Goal: Information Seeking & Learning: Find contact information

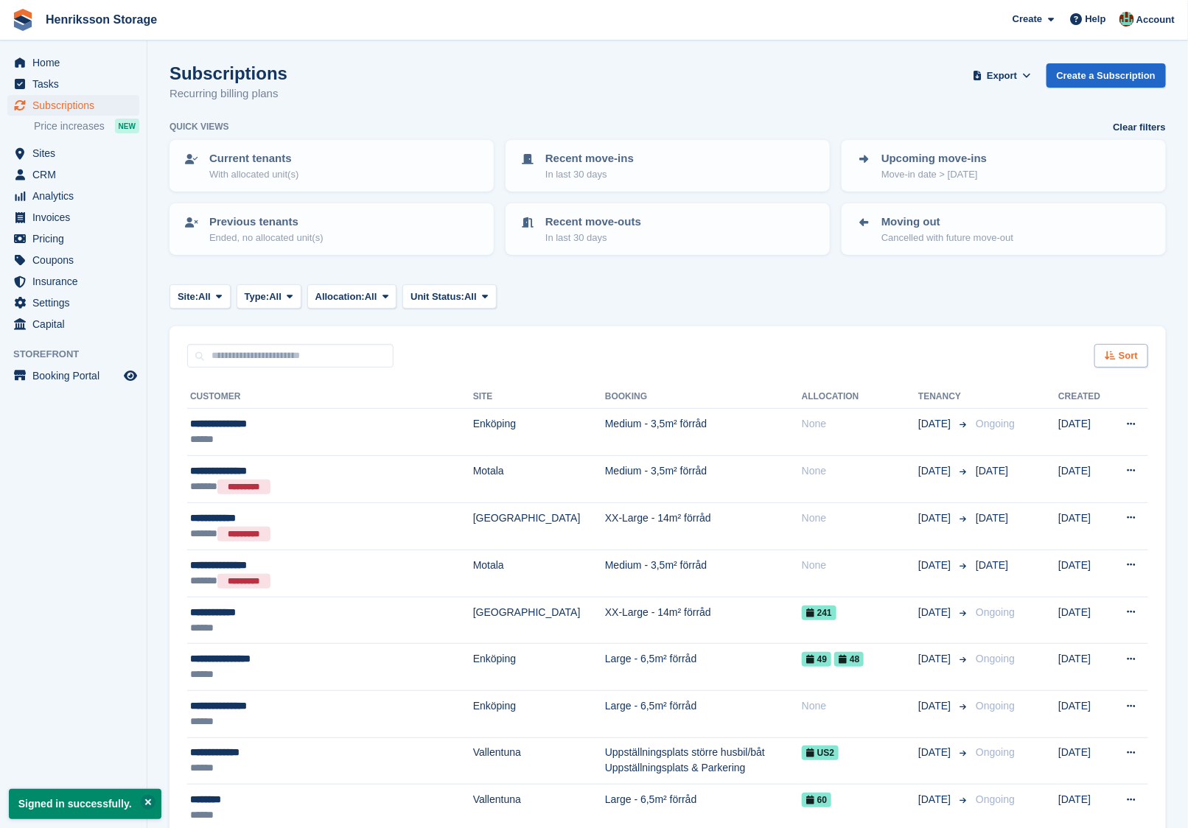
click at [1110, 358] on icon at bounding box center [1110, 356] width 11 height 10
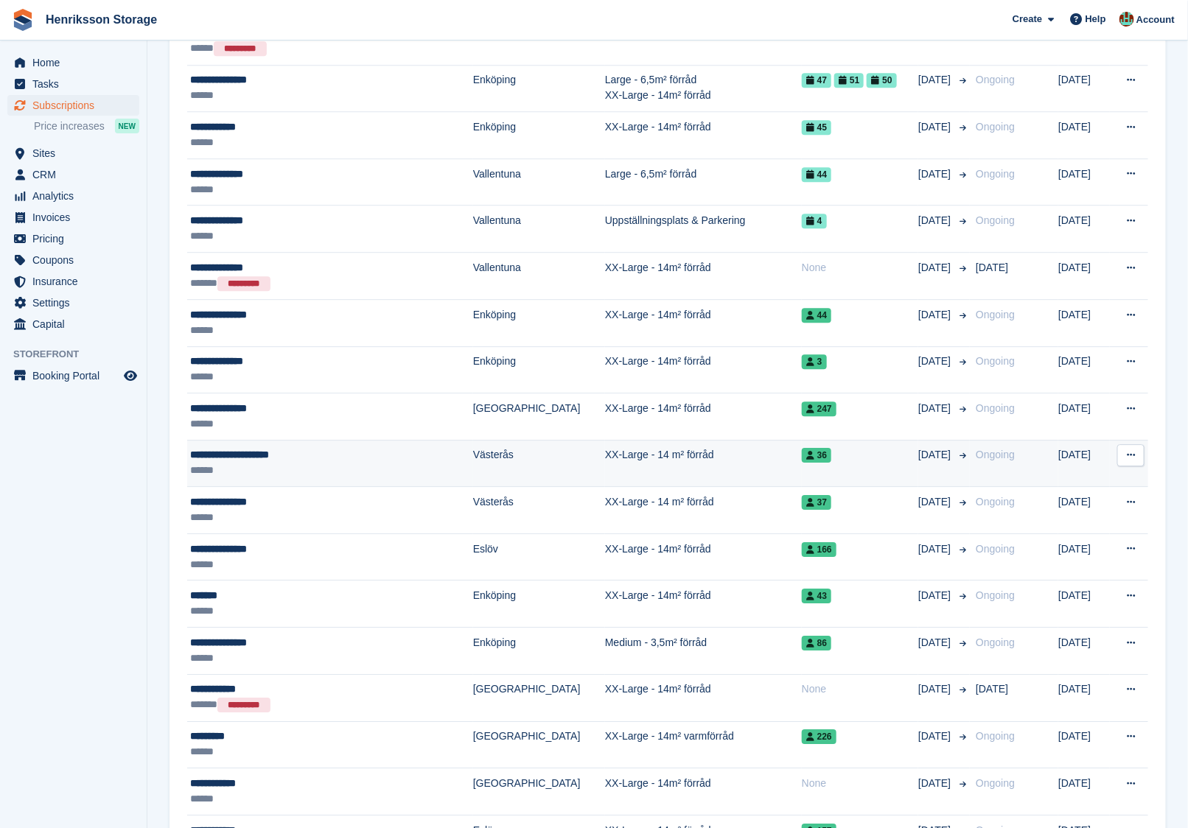
scroll to position [1671, 0]
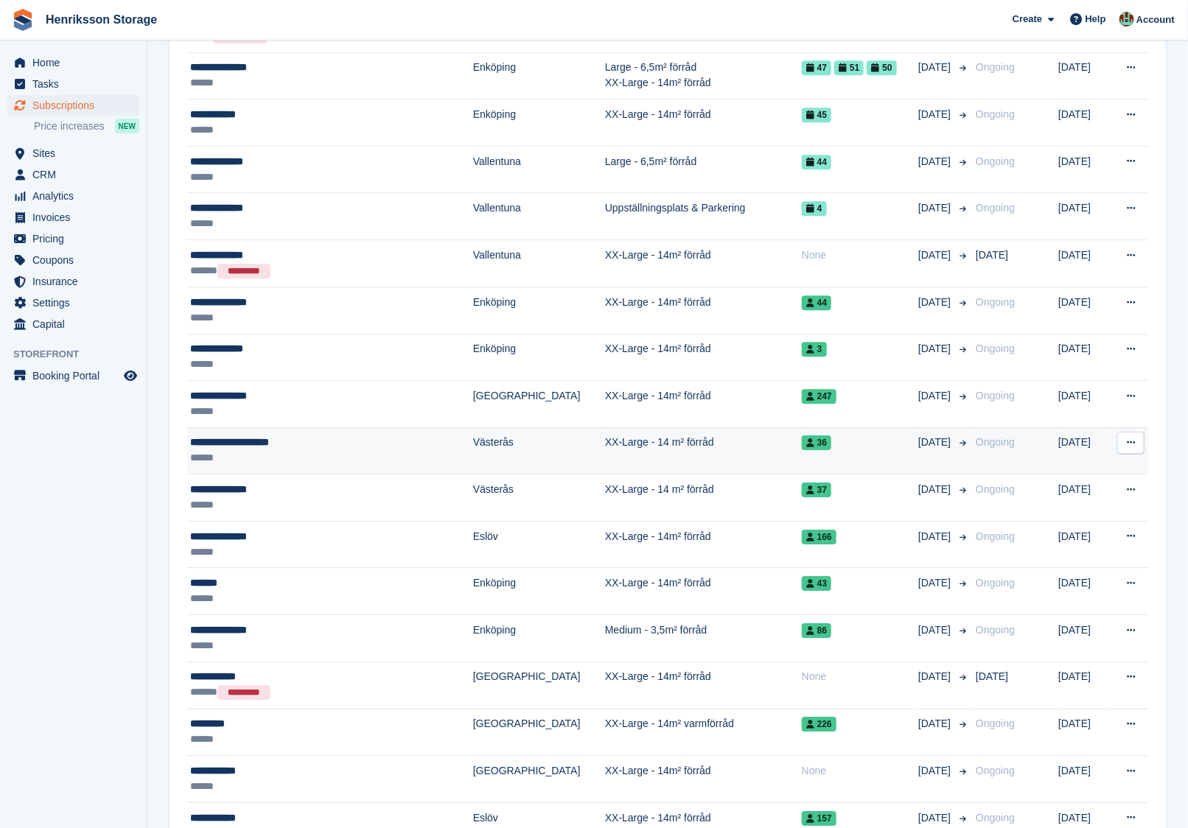
click at [1138, 433] on button at bounding box center [1130, 443] width 27 height 22
click at [1093, 462] on p "View customer" at bounding box center [1074, 471] width 128 height 19
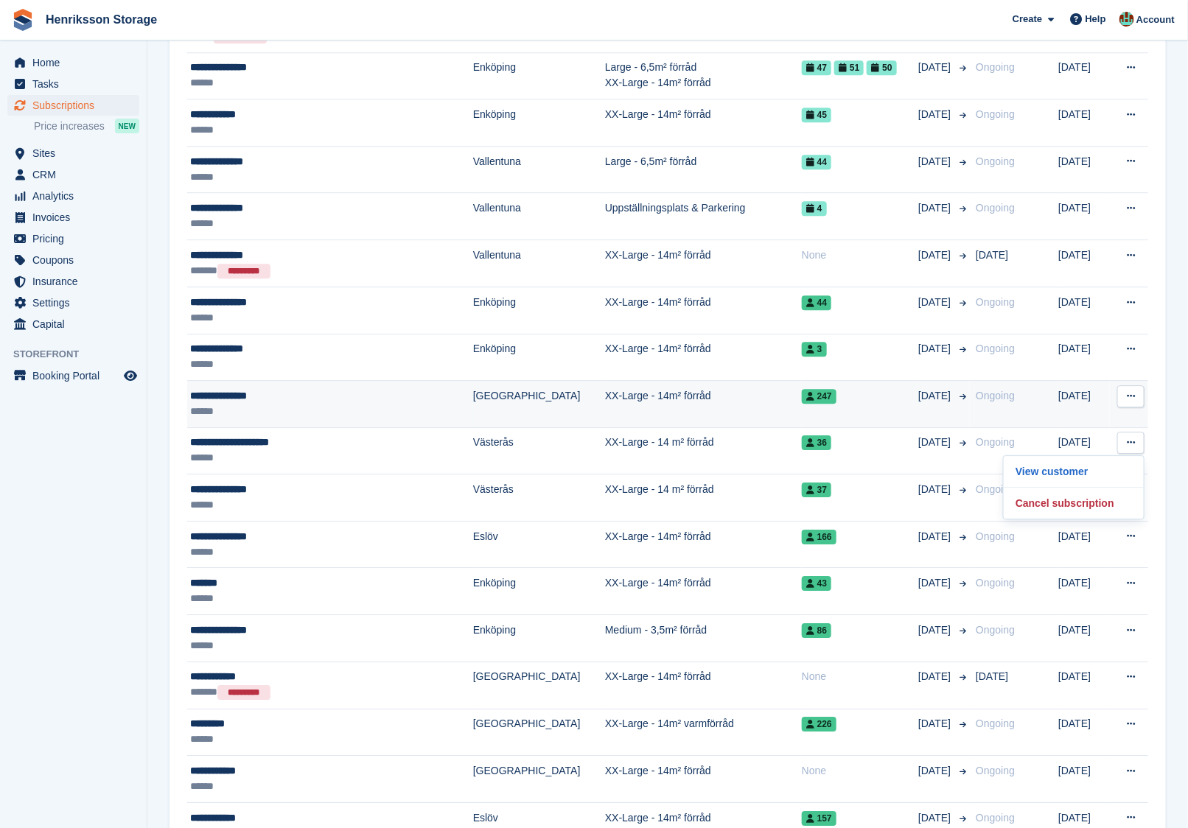
click at [1133, 391] on icon at bounding box center [1131, 396] width 8 height 10
click at [1090, 416] on p "View customer" at bounding box center [1074, 425] width 128 height 19
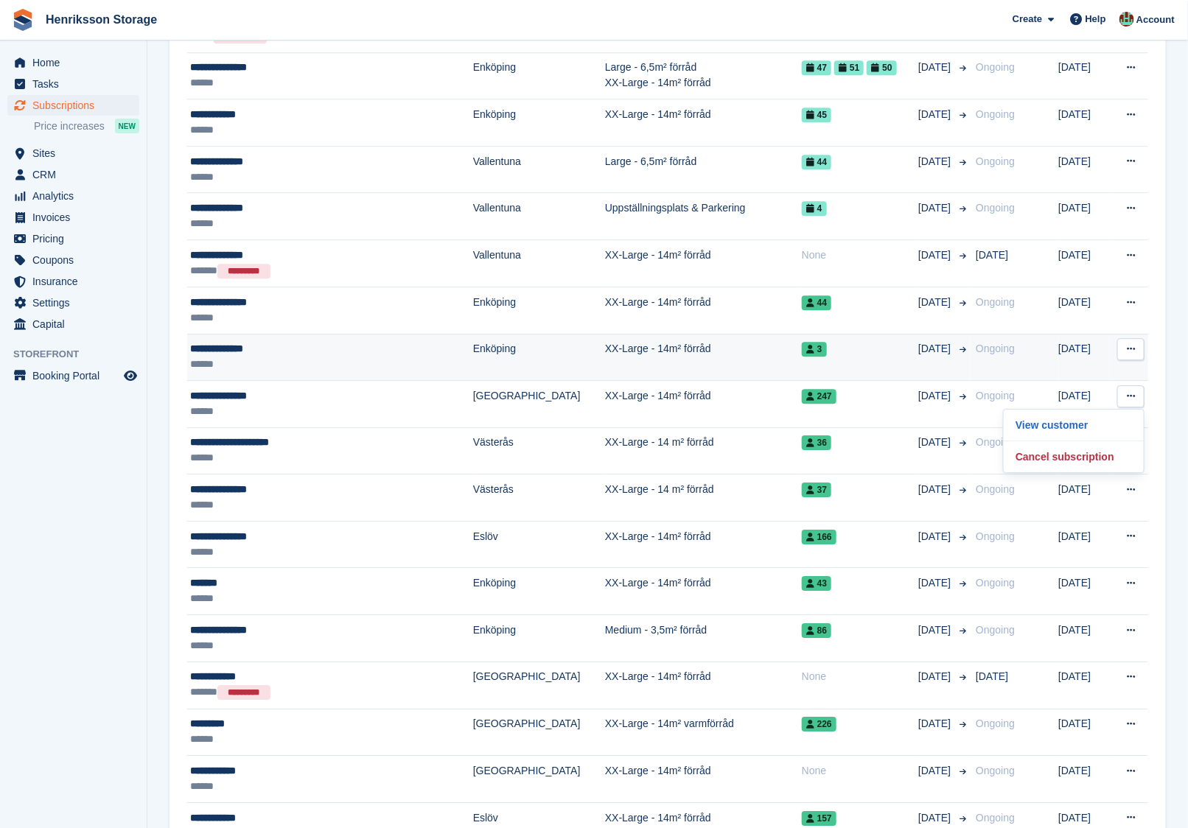
click at [1140, 340] on button at bounding box center [1130, 349] width 27 height 22
click at [1094, 368] on p "View customer" at bounding box center [1074, 377] width 128 height 19
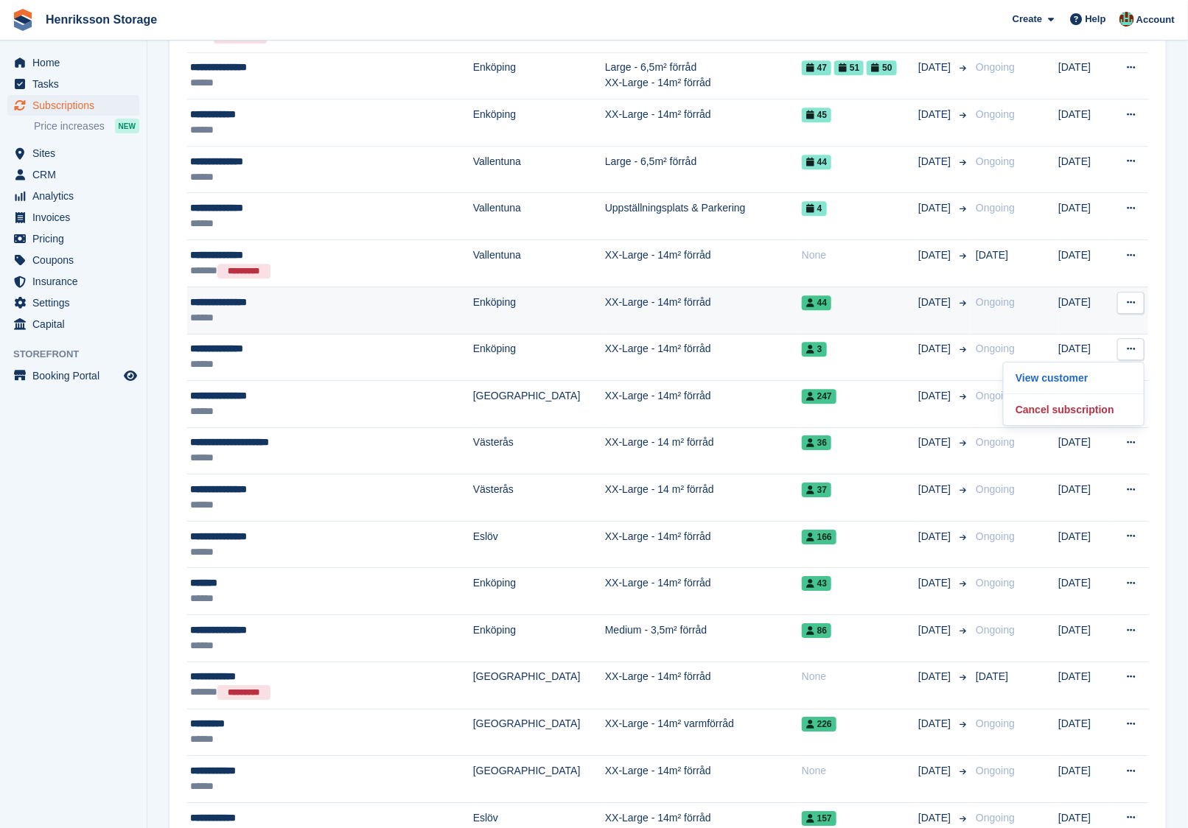
click at [1132, 298] on icon at bounding box center [1131, 303] width 8 height 10
click at [1103, 322] on p "View customer" at bounding box center [1074, 331] width 128 height 19
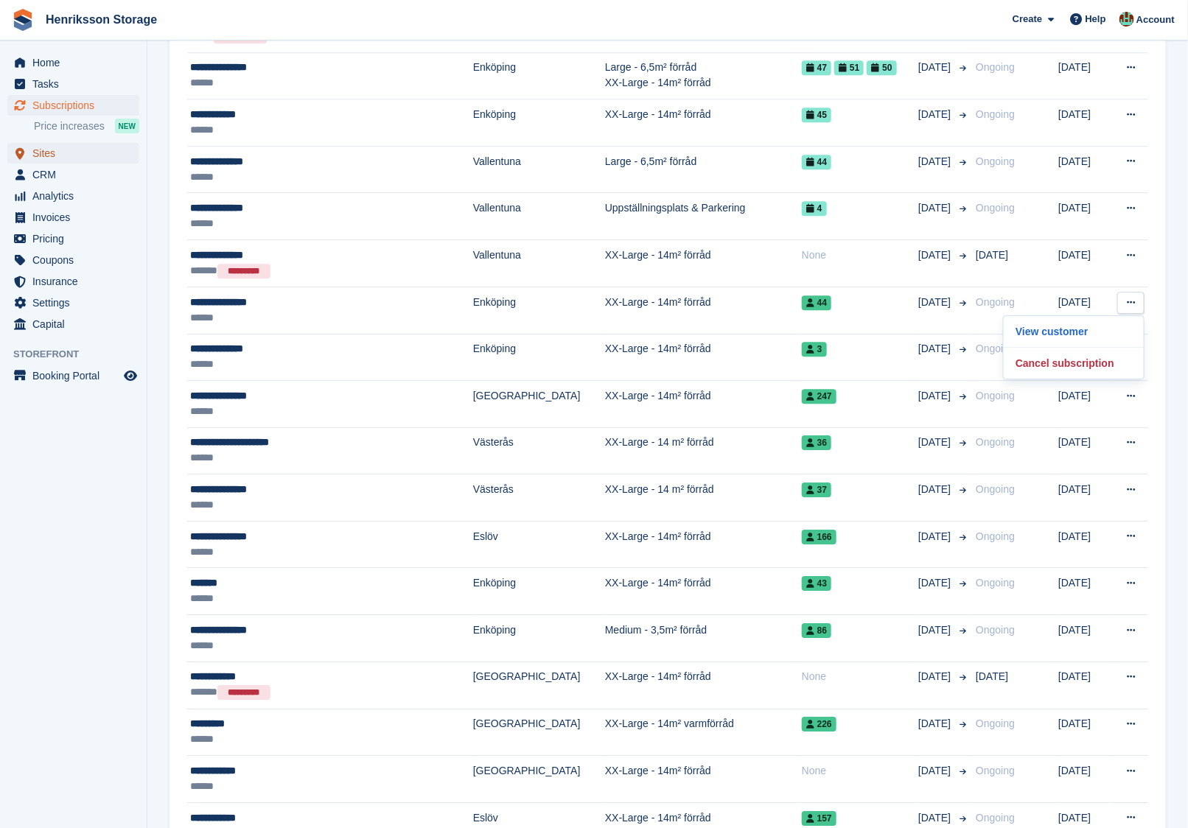
click at [58, 159] on span "Sites" at bounding box center [76, 153] width 88 height 21
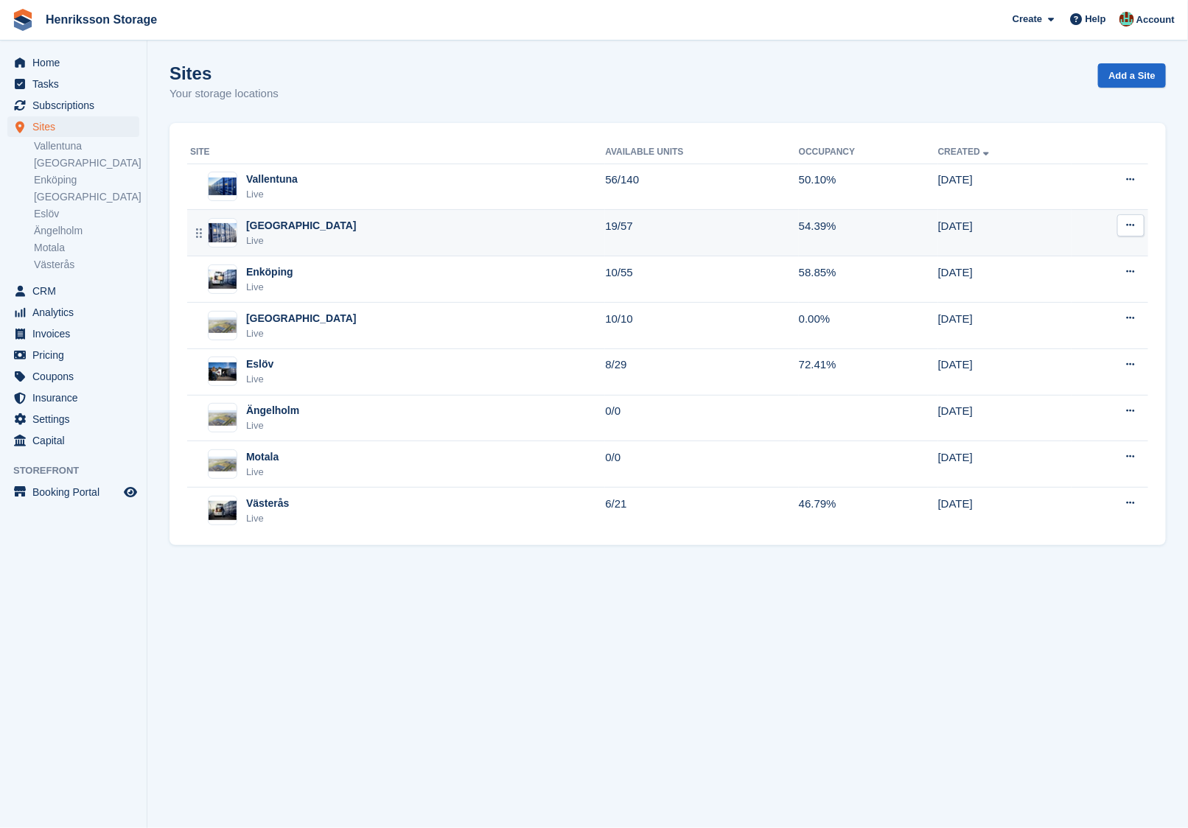
click at [323, 220] on div "Halmstad Live" at bounding box center [397, 233] width 415 height 30
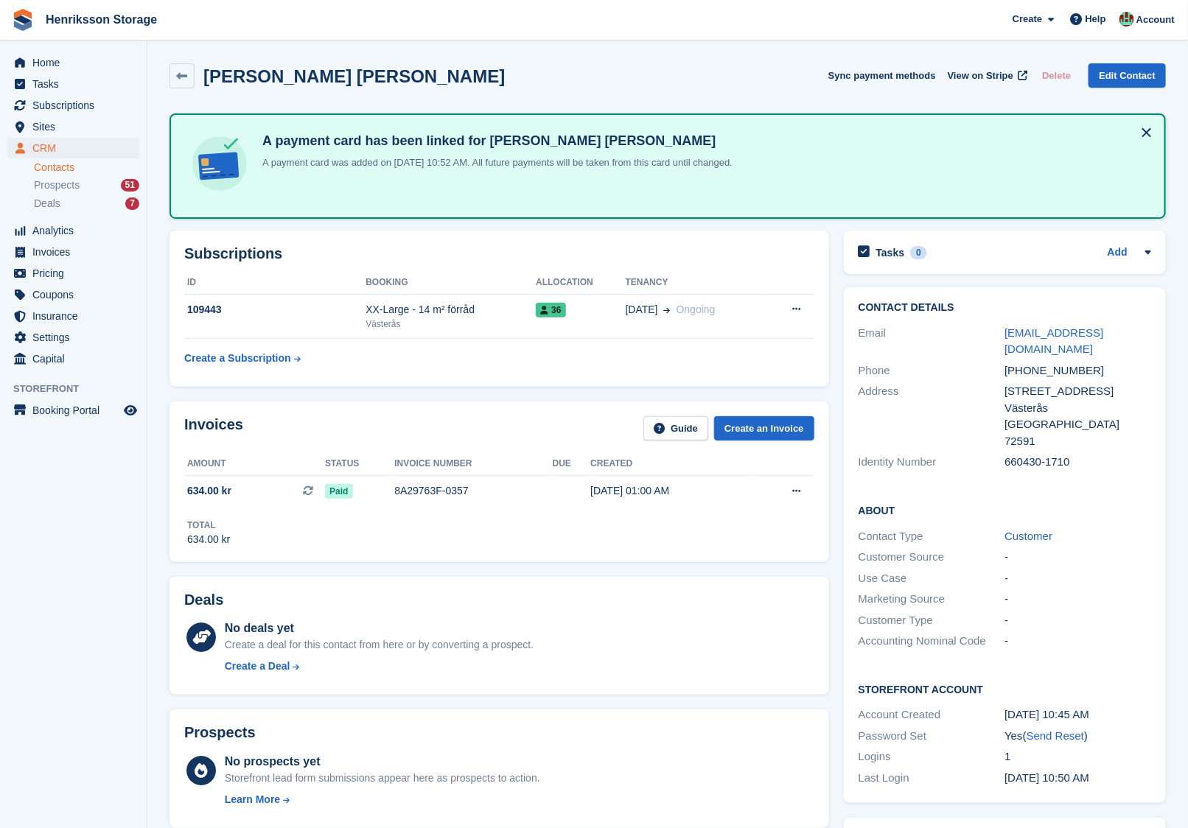
click at [1039, 367] on div "[PHONE_NUMBER]" at bounding box center [1077, 371] width 147 height 17
click at [1039, 367] on div "+46704928401" at bounding box center [1077, 371] width 147 height 17
copy div "+46704928401"
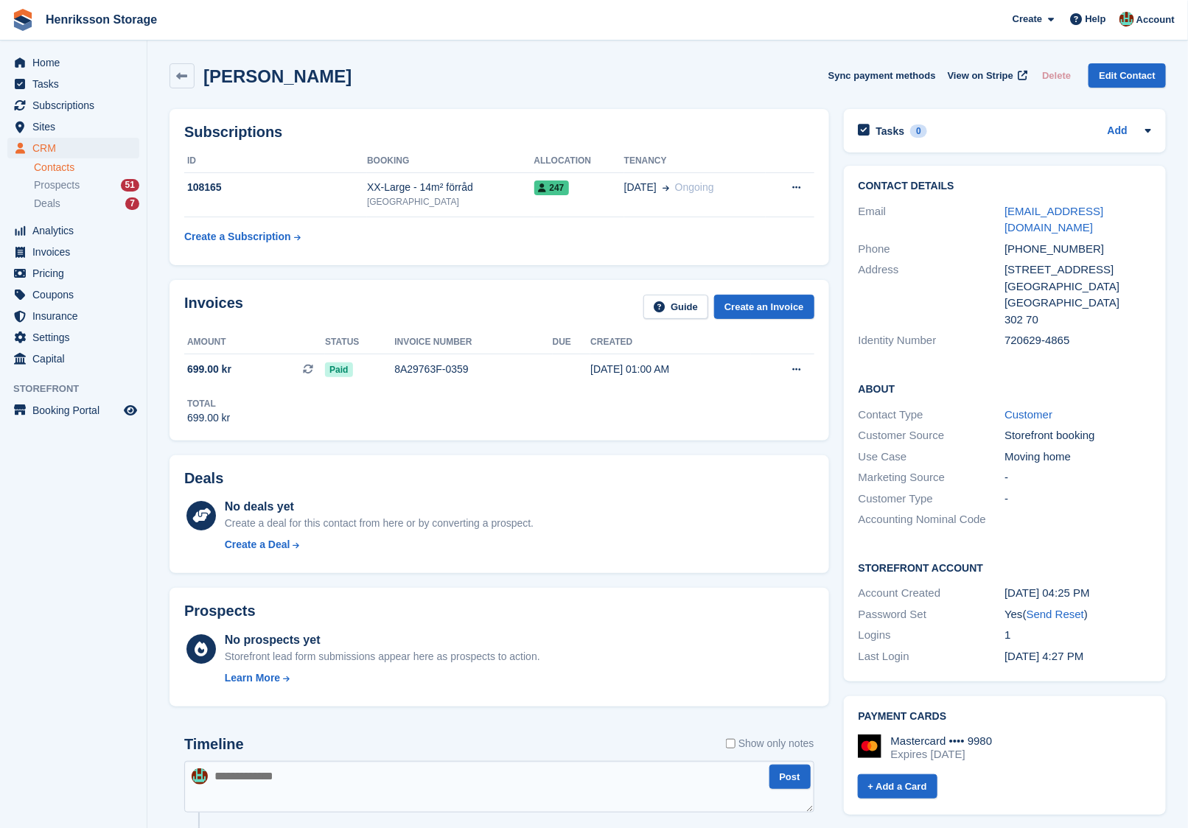
click at [1038, 248] on div "+46733325790" at bounding box center [1077, 249] width 147 height 17
copy div "+46733325790"
click at [555, 187] on span "247" at bounding box center [551, 188] width 35 height 15
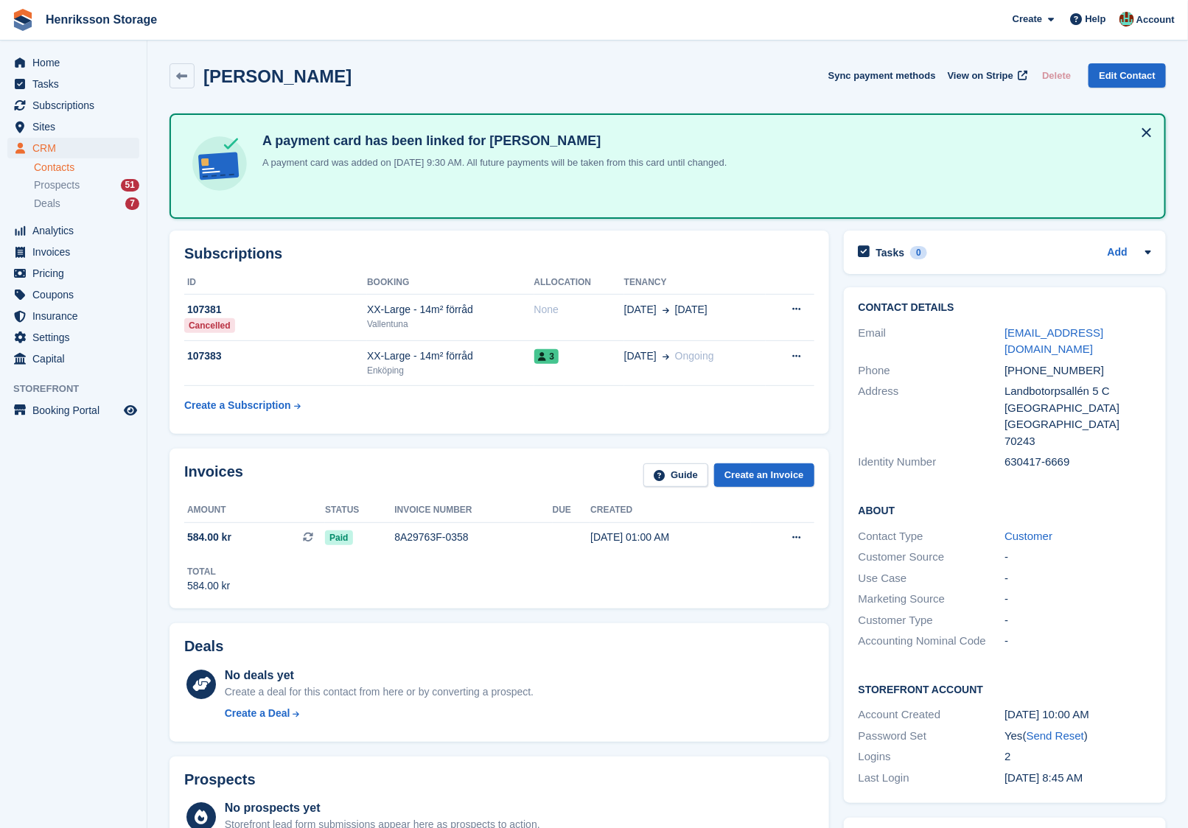
click at [1035, 373] on div "+46736229095" at bounding box center [1077, 371] width 147 height 17
copy div "+46736229095"
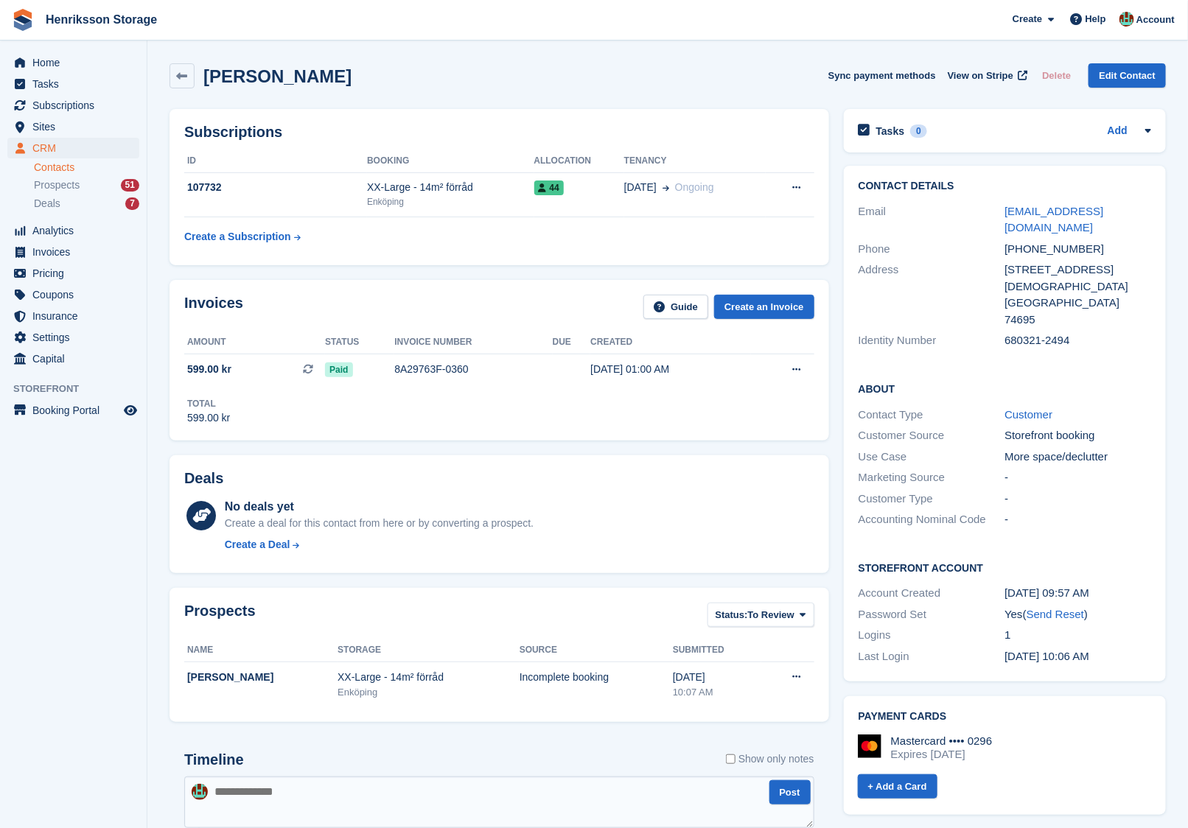
click at [1039, 248] on div "+46723666614" at bounding box center [1077, 249] width 147 height 17
copy div "+46723666614"
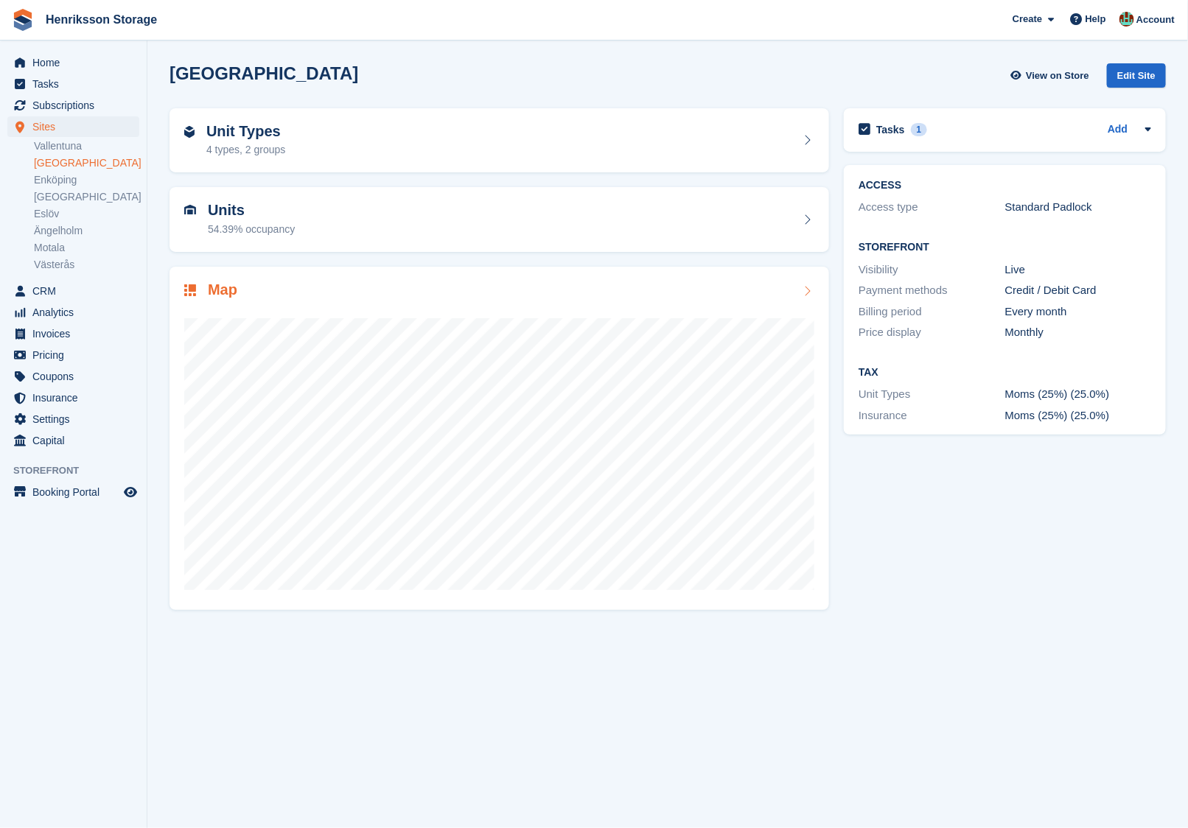
click at [309, 281] on div "Map" at bounding box center [499, 291] width 630 height 20
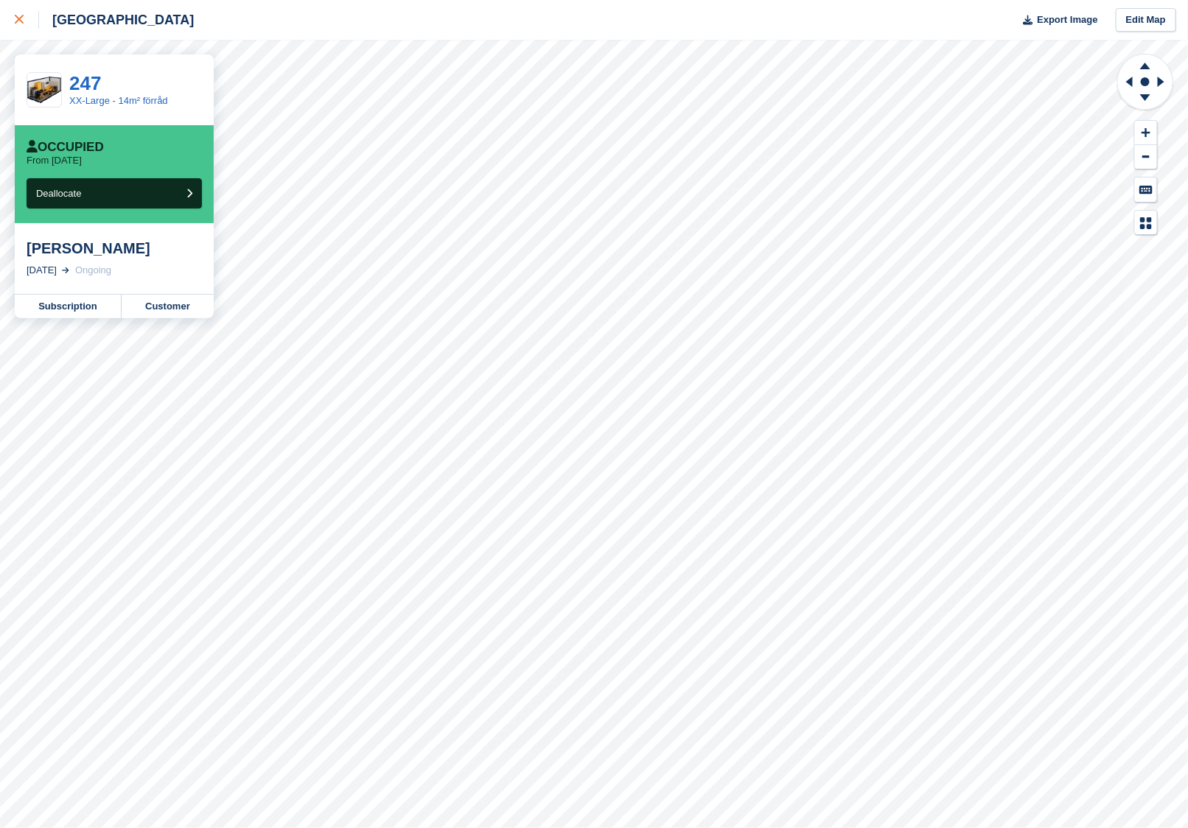
click at [19, 19] on icon at bounding box center [19, 19] width 9 height 9
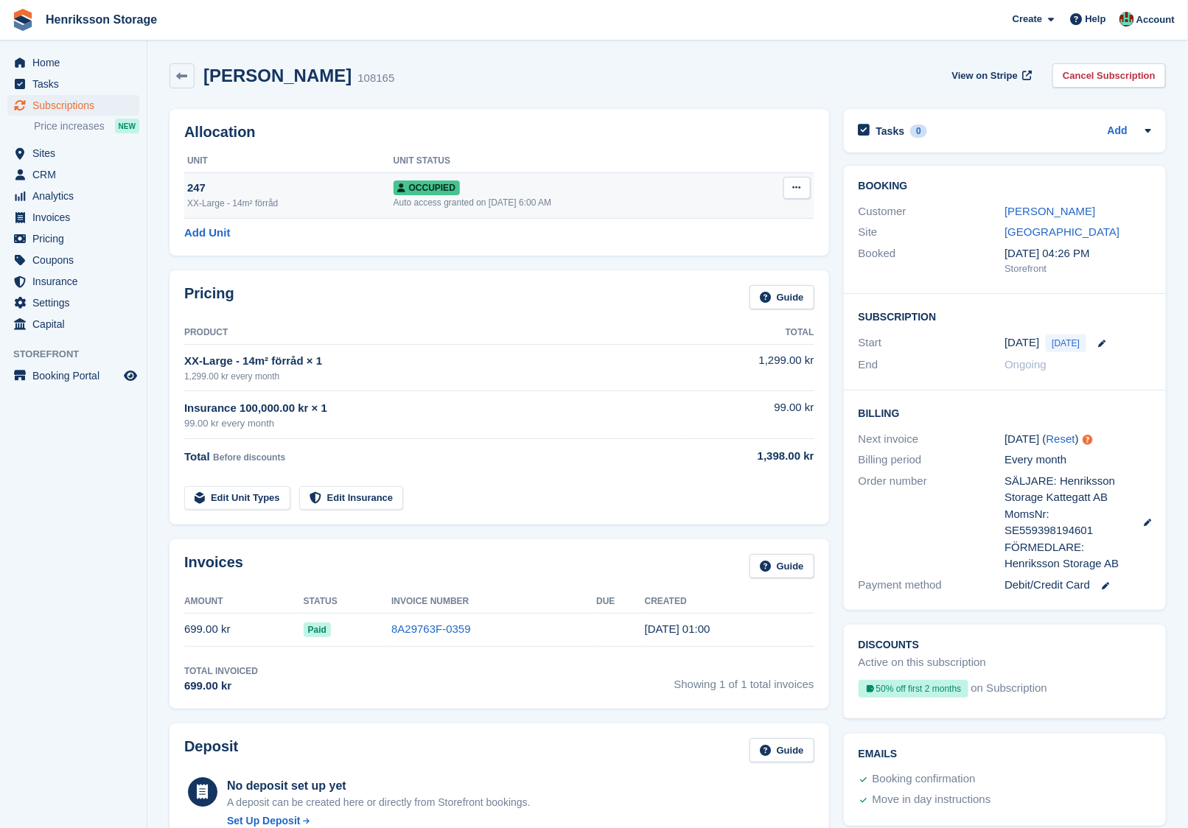
click at [423, 187] on span "Occupied" at bounding box center [427, 188] width 66 height 15
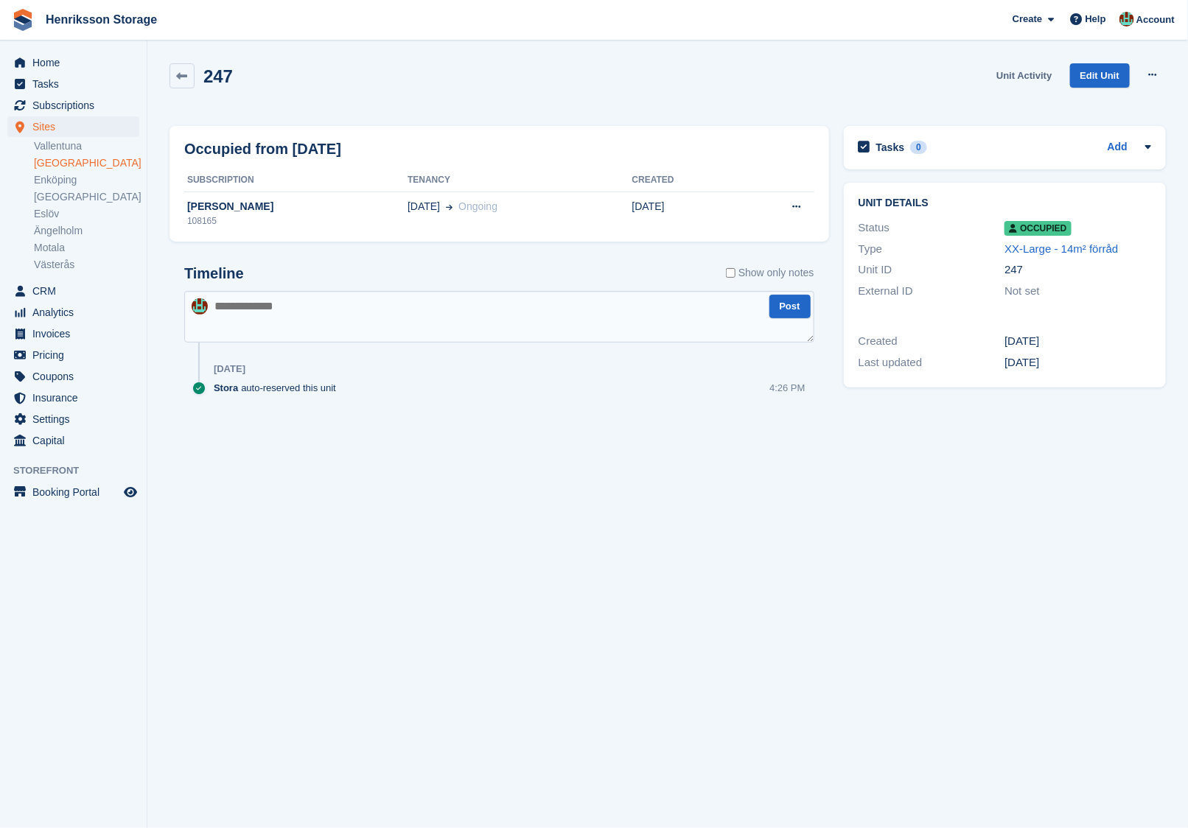
click at [1002, 82] on link "Unit Activity" at bounding box center [1023, 75] width 67 height 24
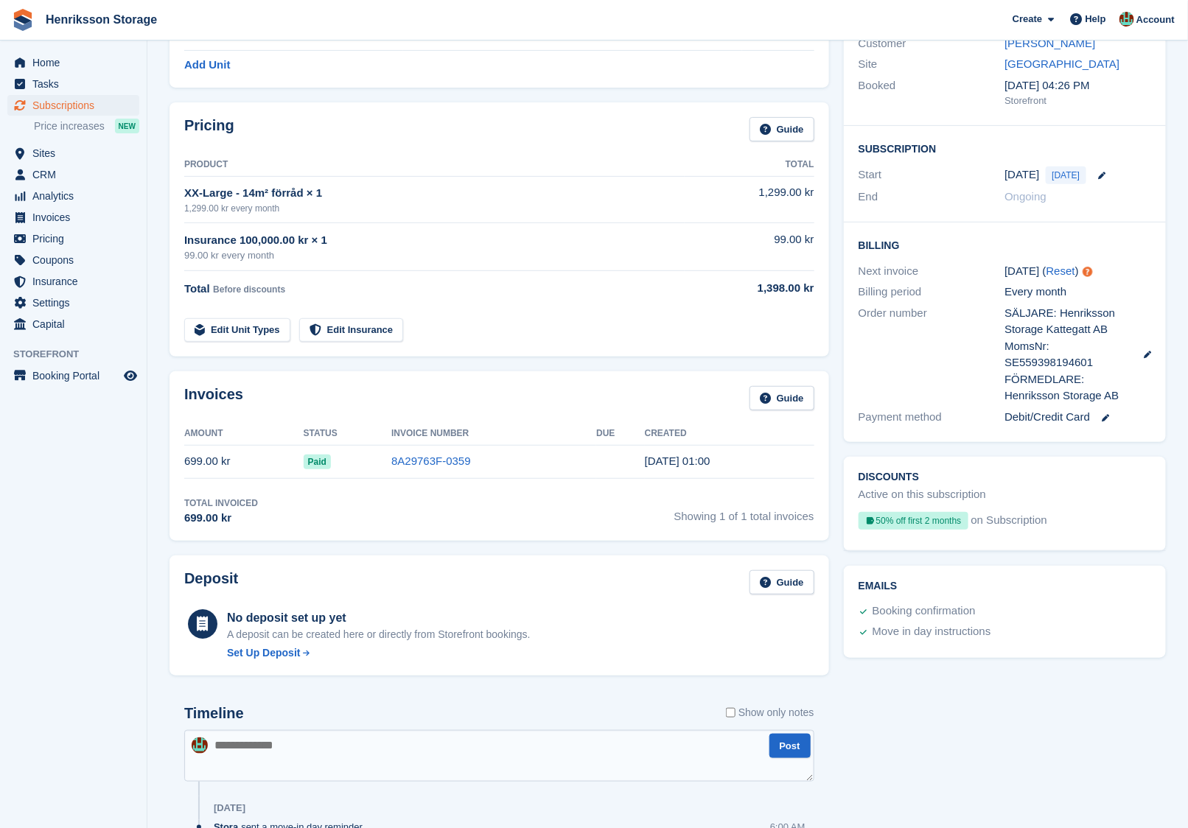
scroll to position [457, 0]
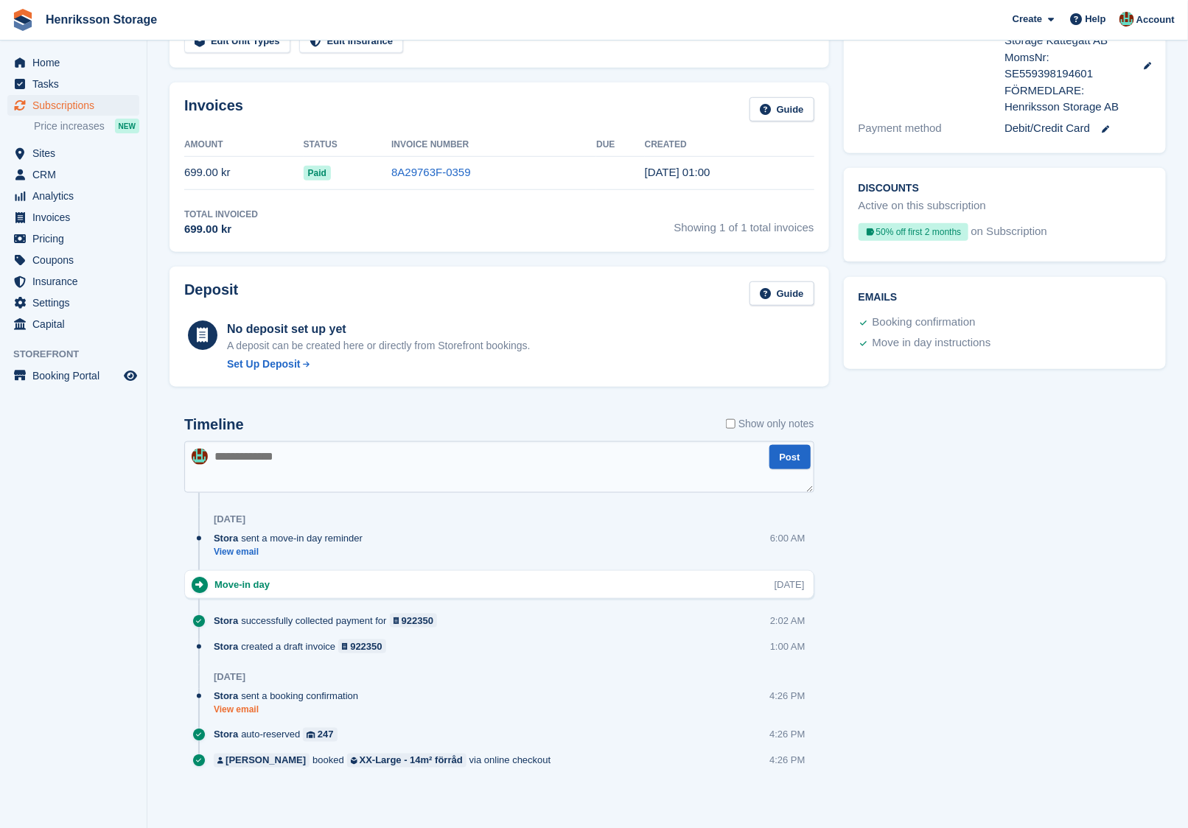
click at [241, 709] on link "View email" at bounding box center [290, 710] width 152 height 13
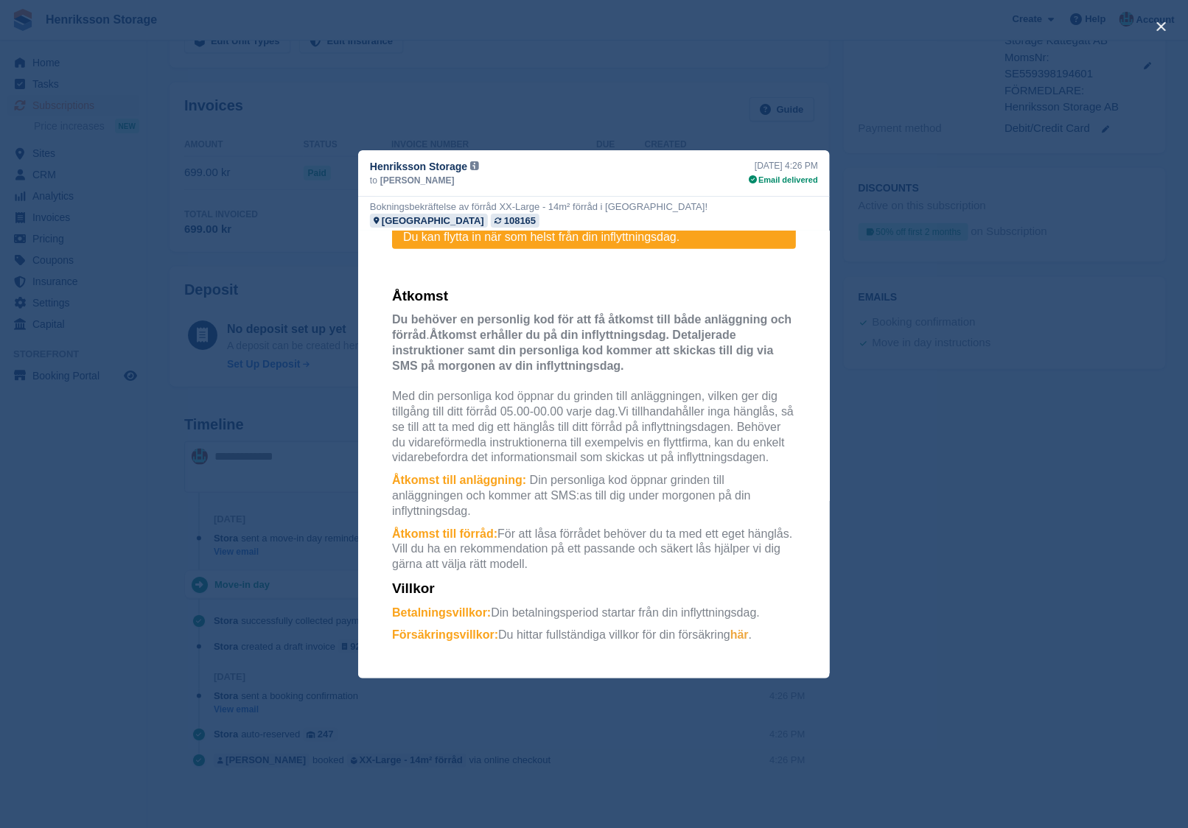
scroll to position [480, 0]
click at [279, 483] on div "close" at bounding box center [594, 414] width 1188 height 828
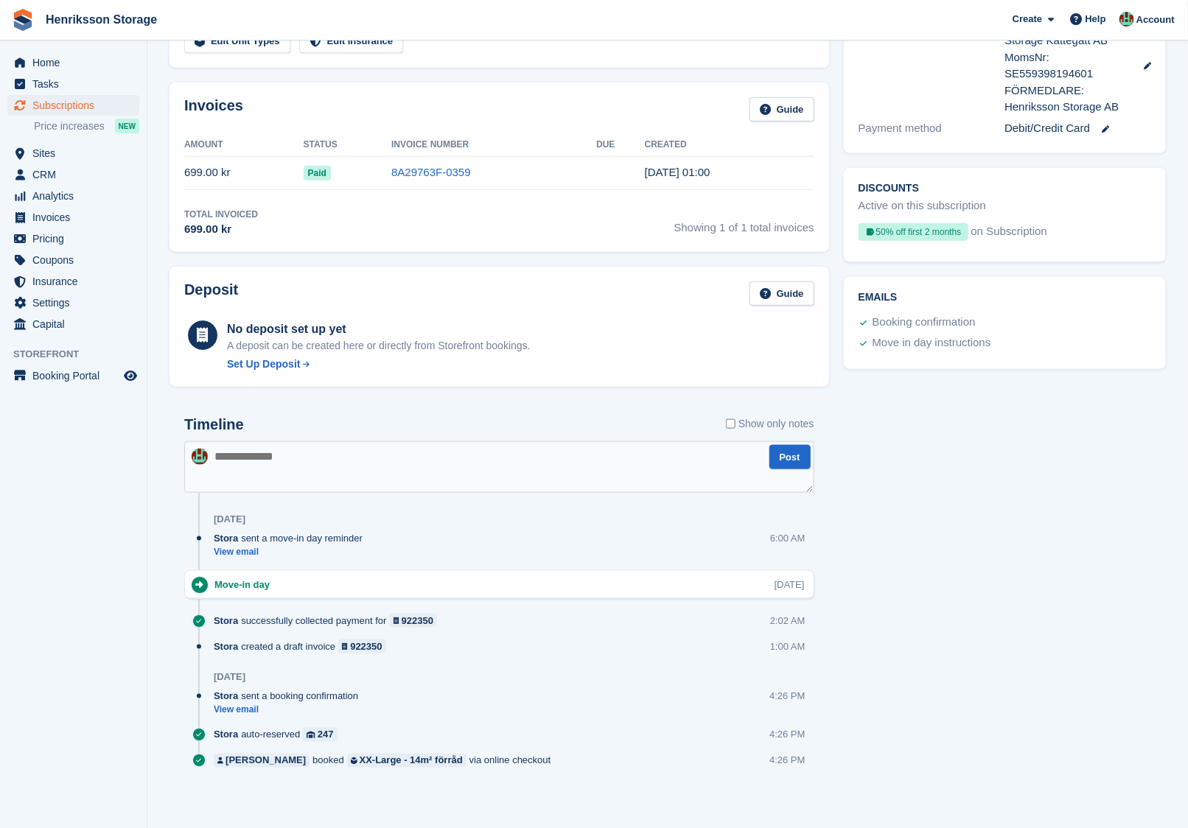
scroll to position [0, 0]
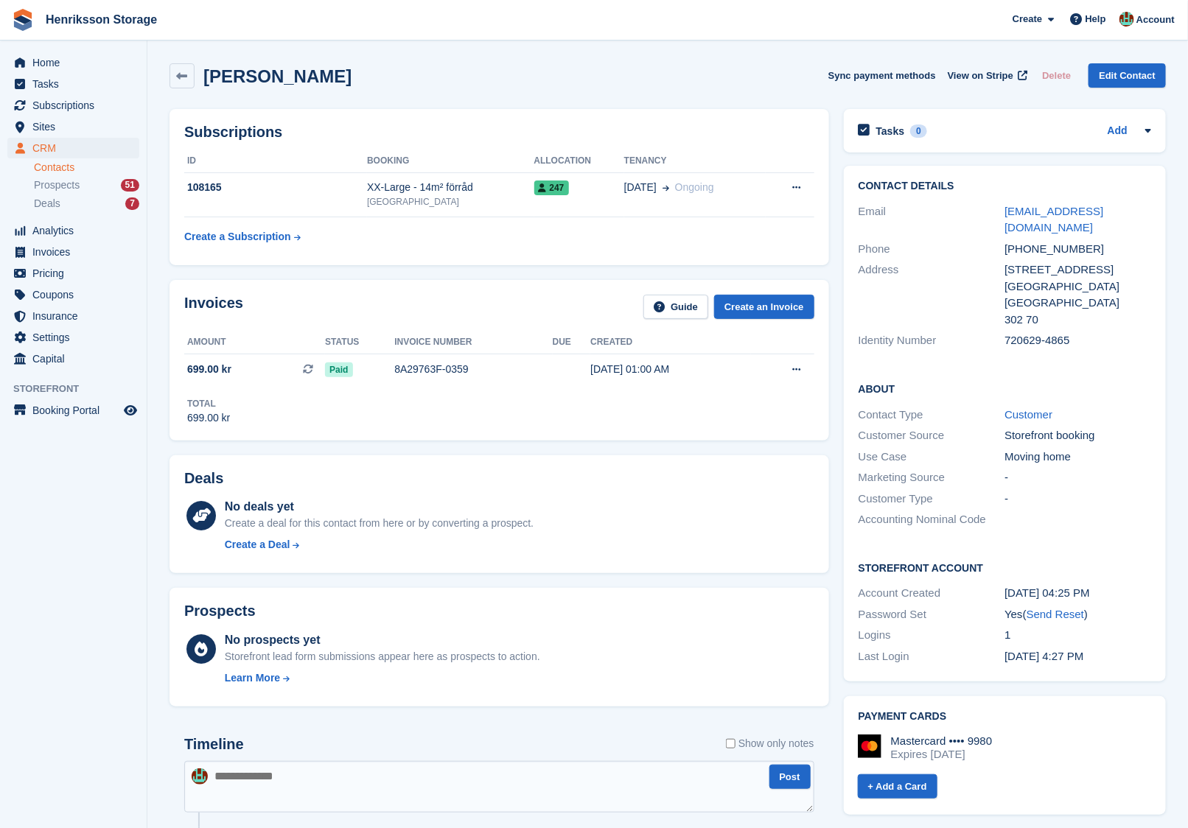
click at [1059, 242] on div "[PHONE_NUMBER]" at bounding box center [1077, 249] width 147 height 17
copy div "[PHONE_NUMBER]"
drag, startPoint x: 1050, startPoint y: 226, endPoint x: 1005, endPoint y: 214, distance: 46.7
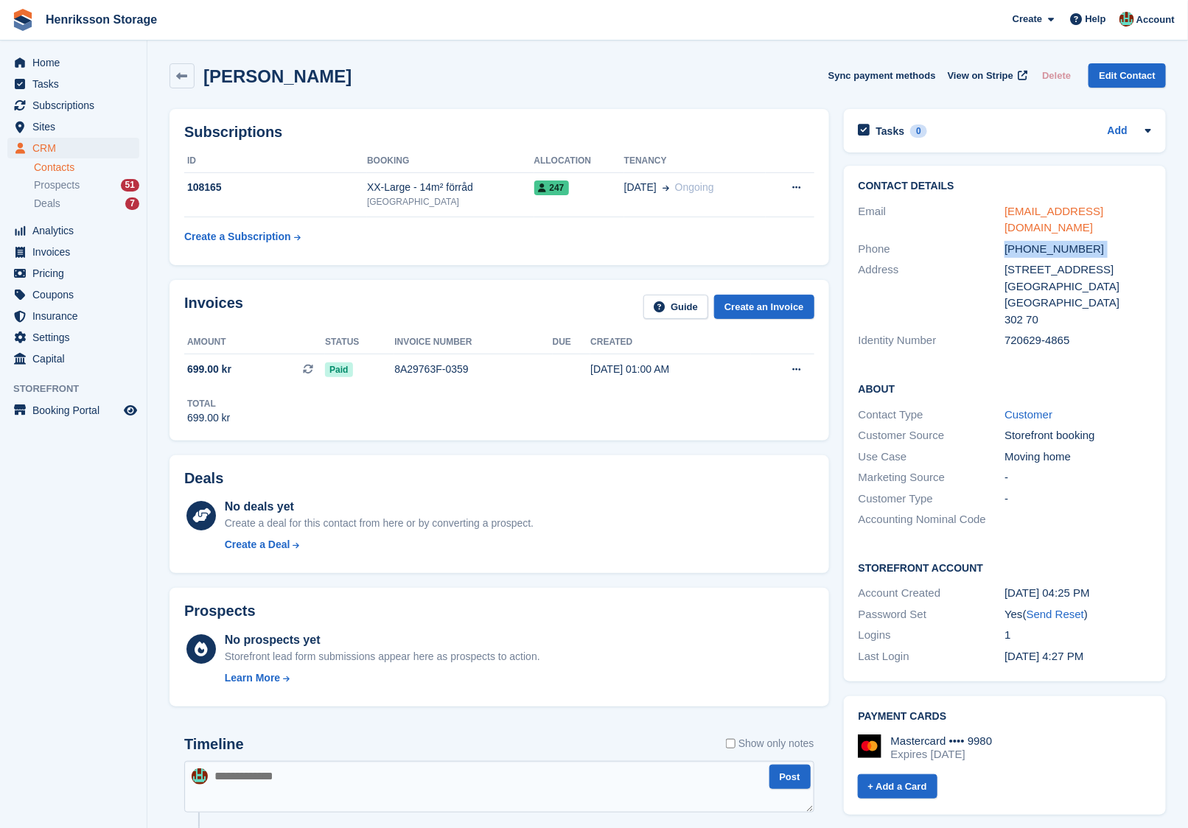
click at [1005, 214] on div "[EMAIL_ADDRESS][DOMAIN_NAME]" at bounding box center [1077, 219] width 147 height 33
copy link "[EMAIL_ADDRESS][DOMAIN_NAME]"
click at [307, 63] on div "[PERSON_NAME]" at bounding box center [260, 75] width 182 height 25
click at [307, 66] on h2 "[PERSON_NAME]" at bounding box center [277, 76] width 148 height 20
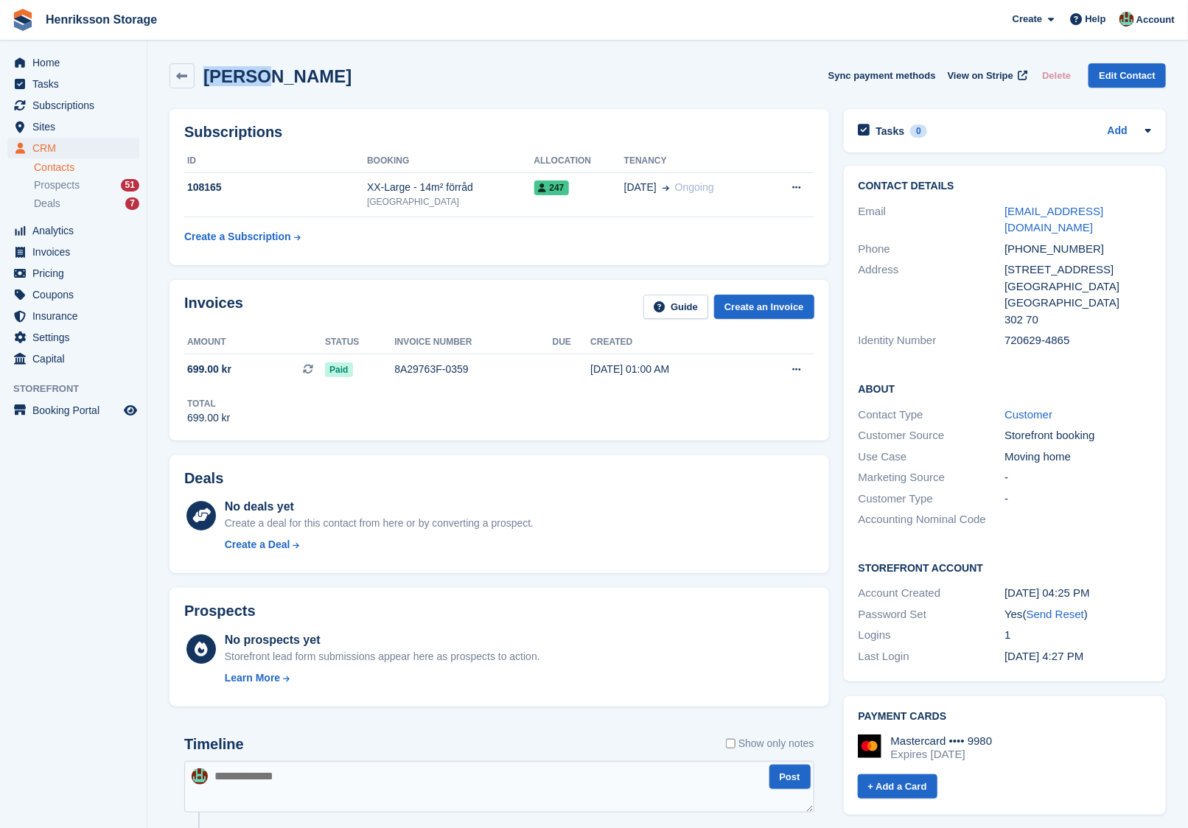
click at [307, 66] on h2 "[PERSON_NAME]" at bounding box center [277, 76] width 148 height 20
click at [301, 74] on h2 "[PERSON_NAME]" at bounding box center [277, 76] width 148 height 20
copy div "[PERSON_NAME] Sync payment methods View on Stripe Delete Edit Contact"
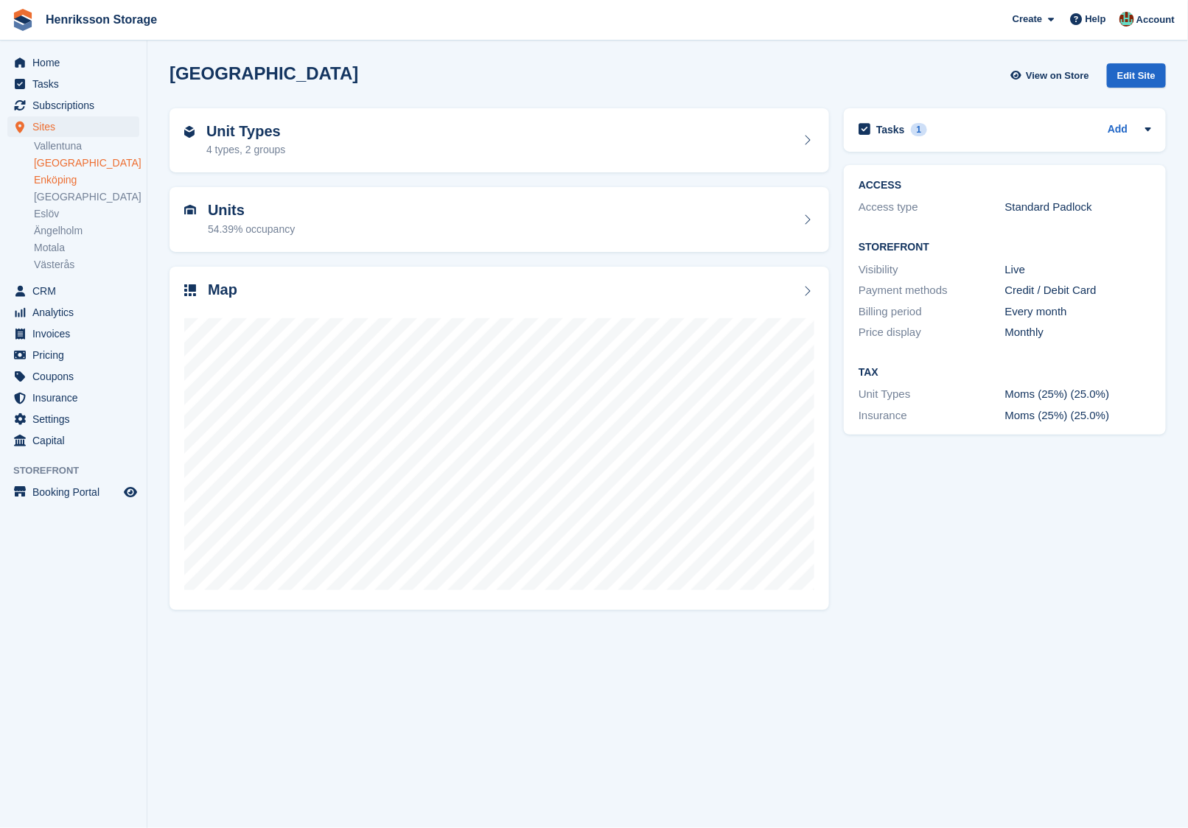
click at [71, 184] on link "Enköping" at bounding box center [86, 180] width 105 height 14
click at [303, 282] on div "Map" at bounding box center [499, 291] width 630 height 20
